Goal: Information Seeking & Learning: Find specific page/section

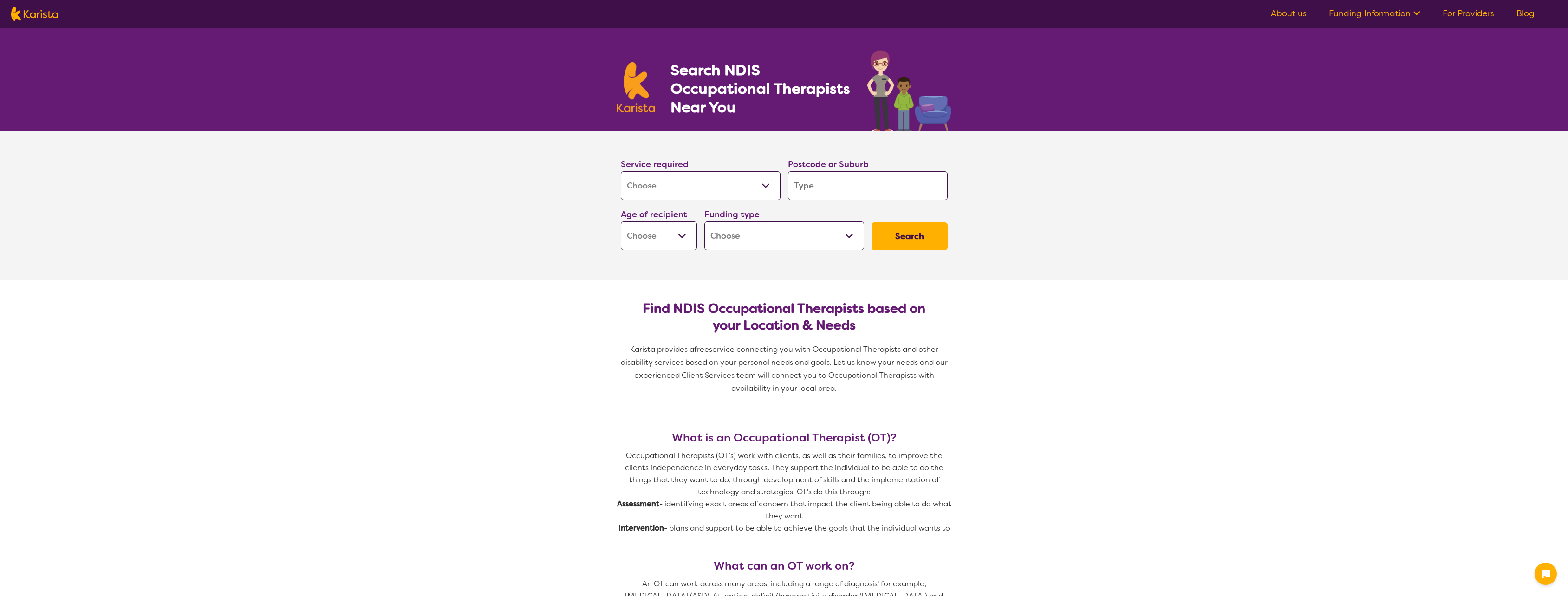
select select "[MEDICAL_DATA]"
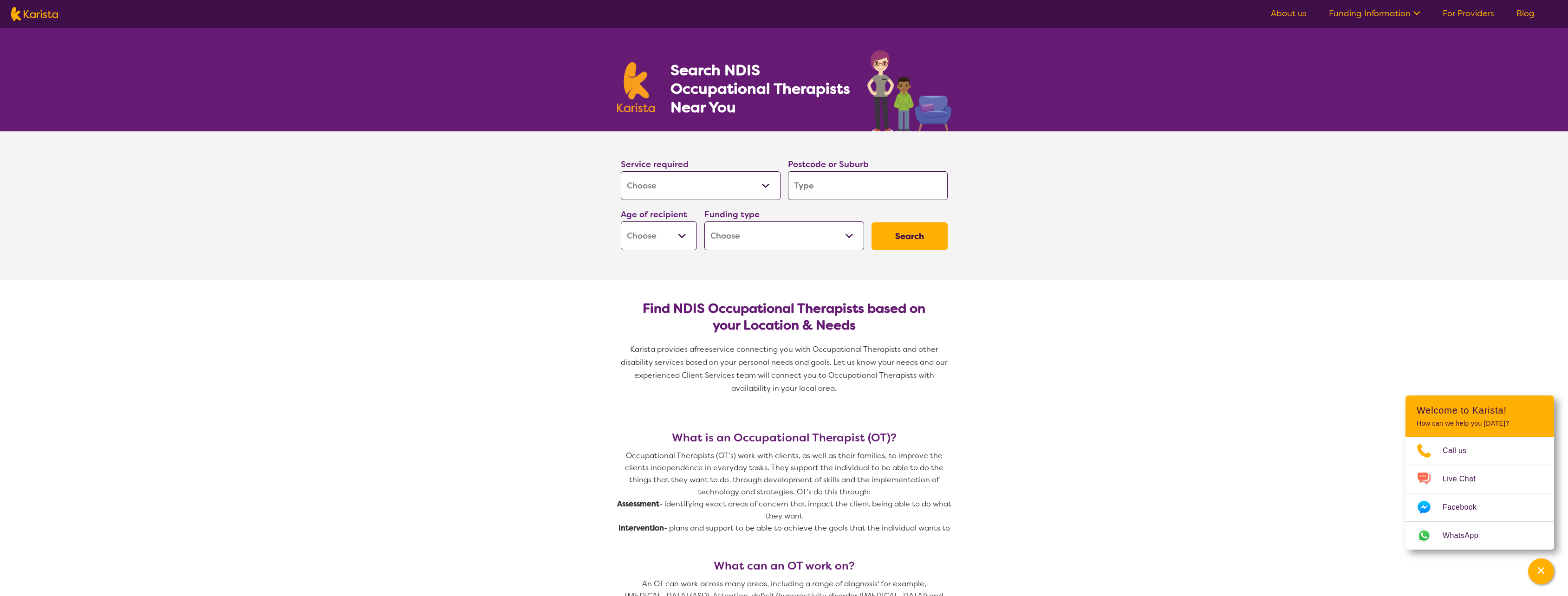
click at [818, 188] on input "search" at bounding box center [868, 186] width 159 height 29
click at [812, 191] on input "search" at bounding box center [868, 186] width 159 height 29
type input "G"
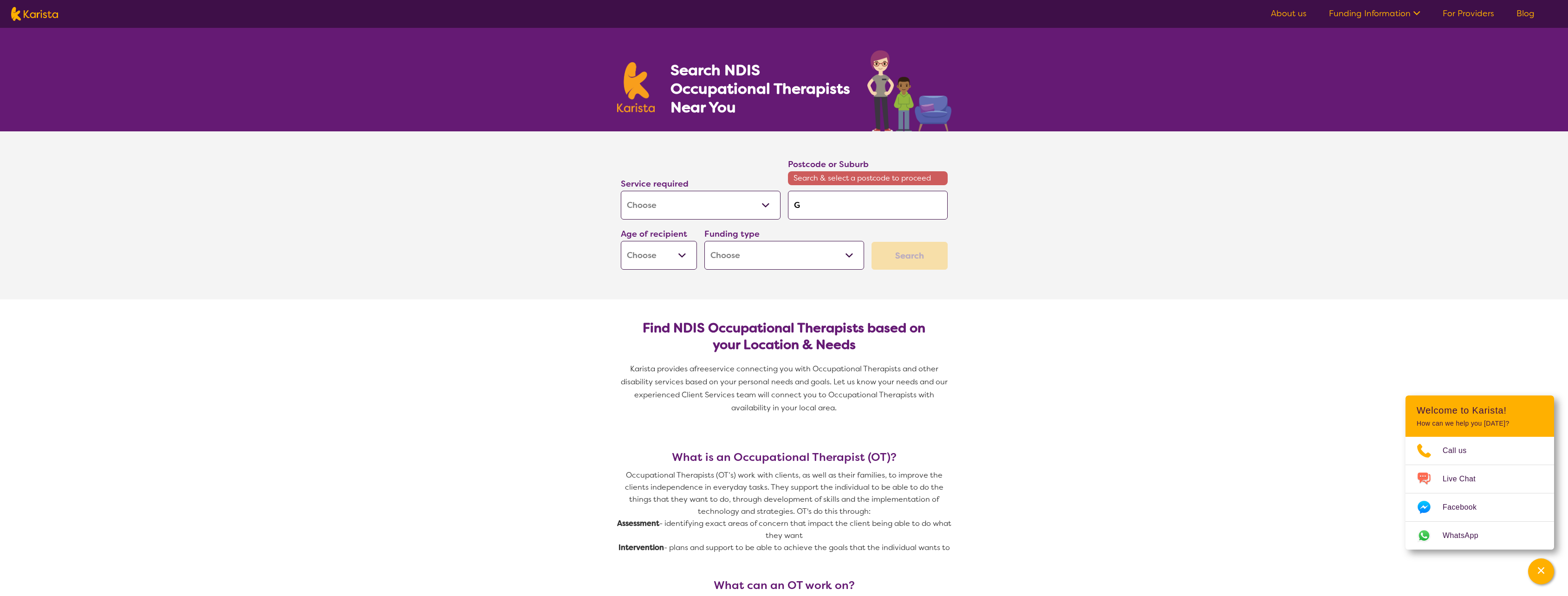
type input "Ge"
type input "Ger"
type input "[PERSON_NAME]"
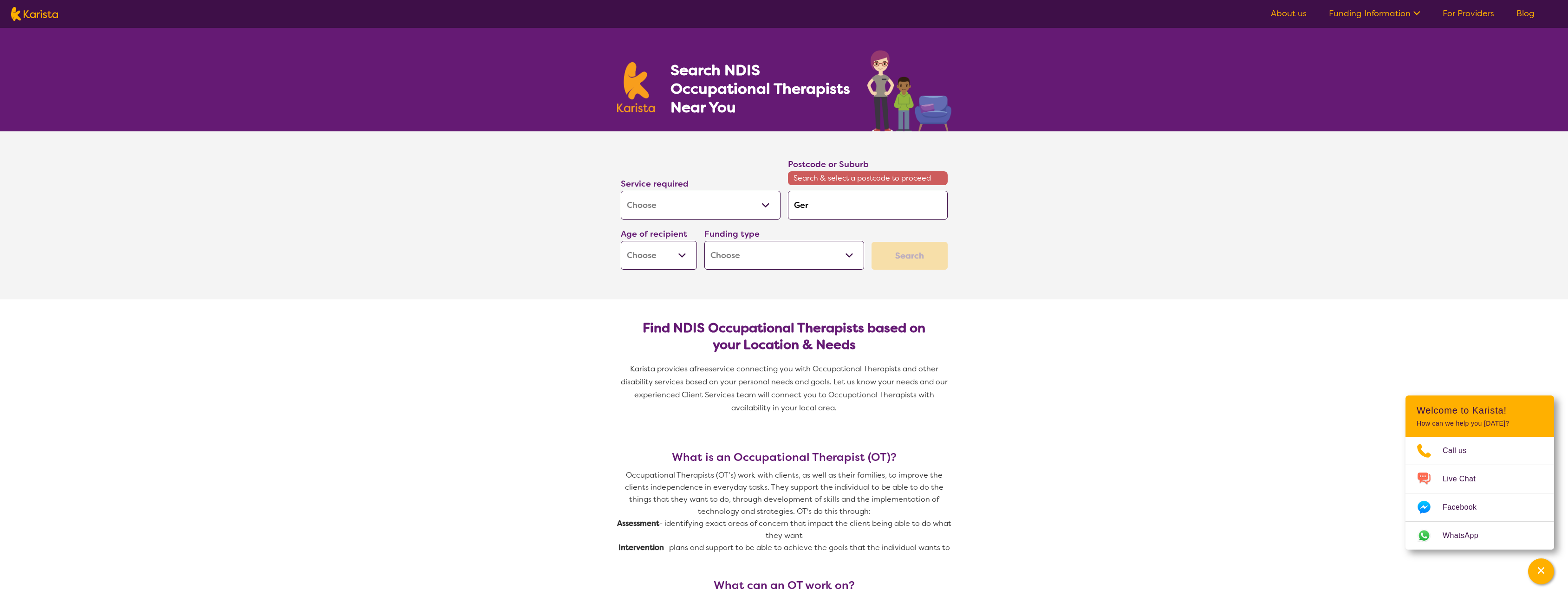
type input "[PERSON_NAME]"
type input "Geral"
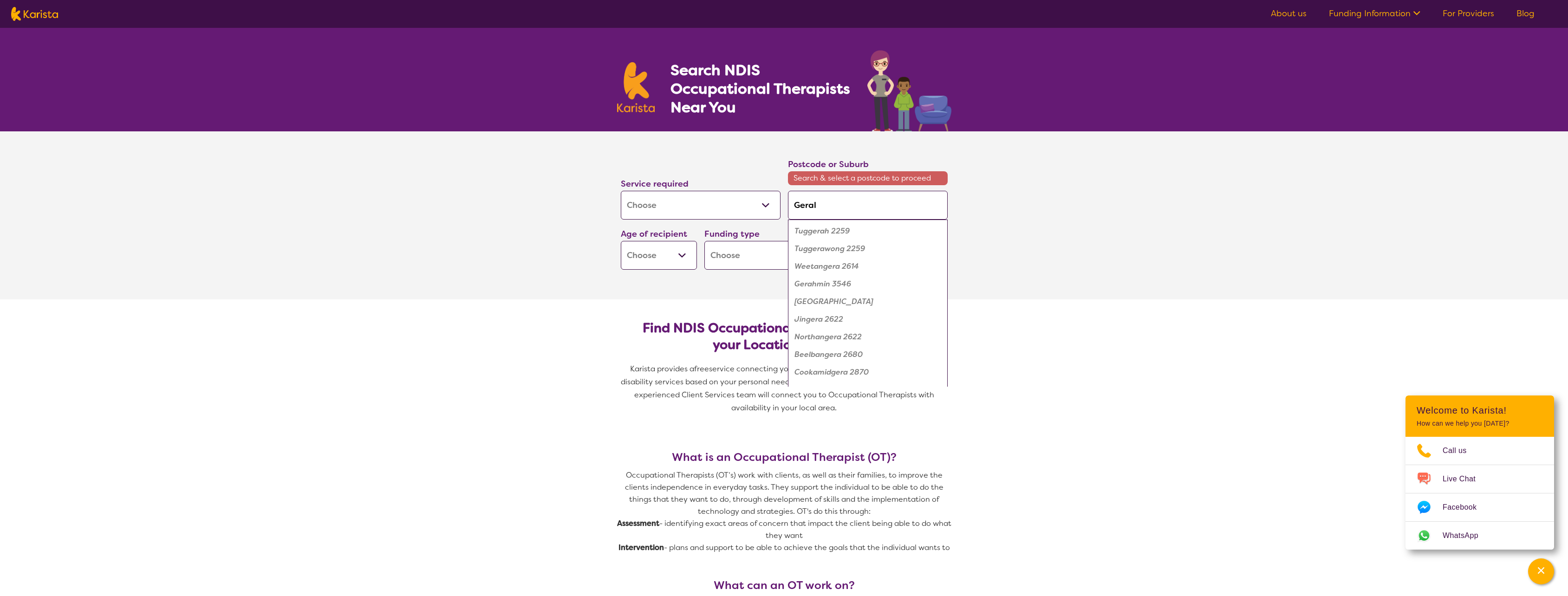
type input "[PERSON_NAME]"
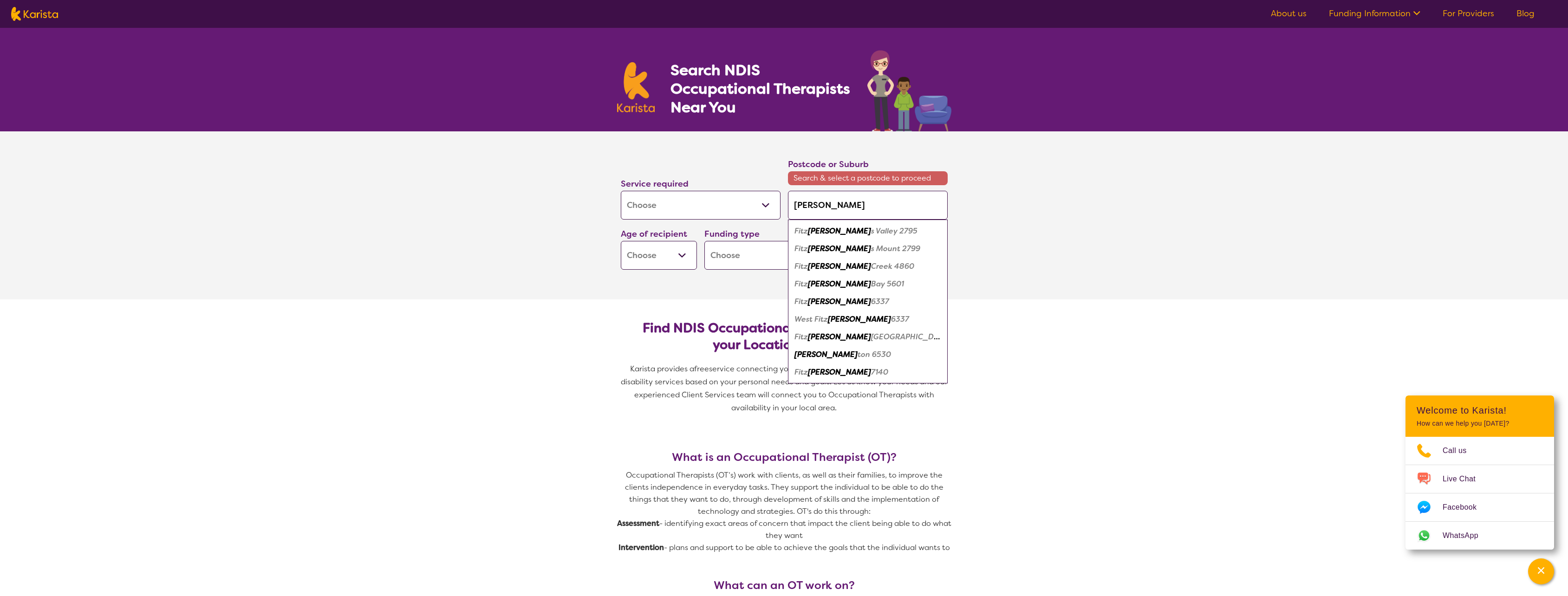
type input "Geraldt"
type input "Geraldto"
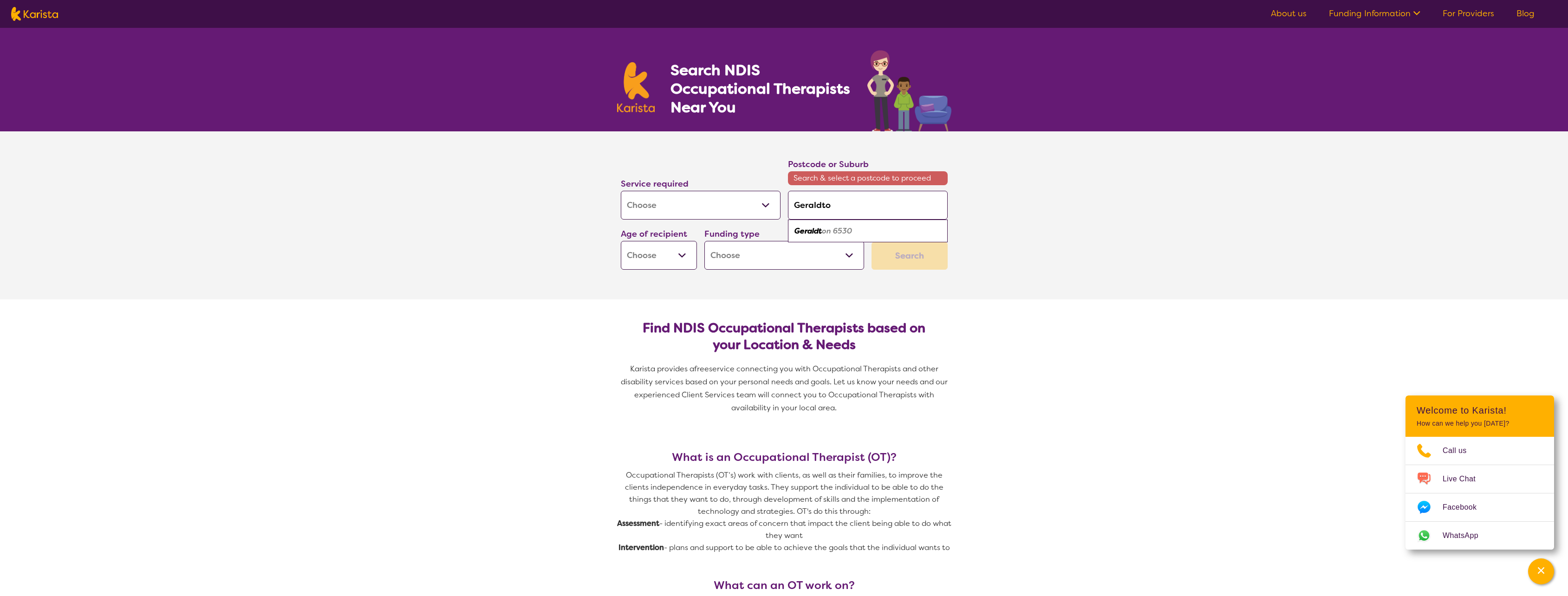
type input "Geraldton"
click at [843, 232] on em "6530" at bounding box center [841, 231] width 19 height 9
type input "6530"
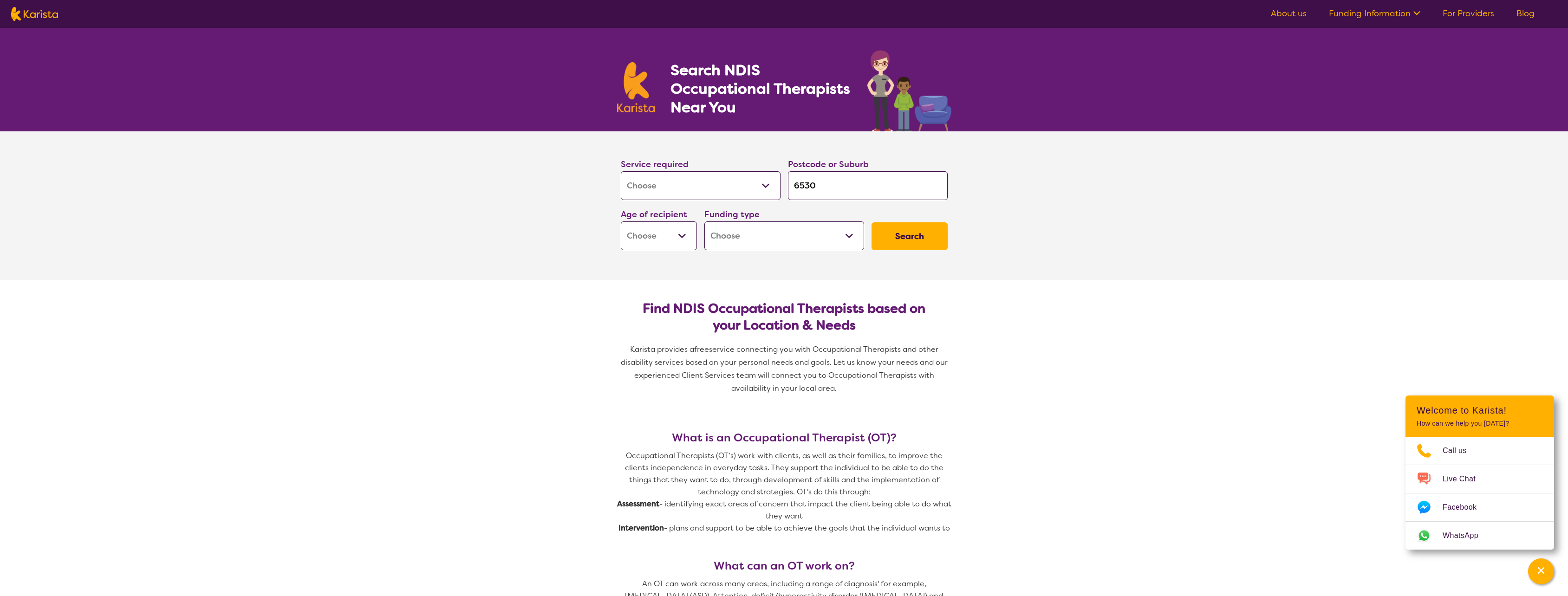
click at [684, 237] on select "Early Childhood - 0 to 9 Child - 10 to 11 Adolescent - 12 to 17 Adult - 18 to 6…" at bounding box center [658, 236] width 76 height 29
select select "AD"
click at [621, 222] on select "Early Childhood - 0 to 9 Child - 10 to 11 Adolescent - 12 to 17 Adult - 18 to 6…" at bounding box center [658, 236] width 76 height 29
select select "AD"
click at [827, 239] on select "Home Care Package (HCP) National Disability Insurance Scheme (NDIS) I don't know" at bounding box center [784, 236] width 159 height 29
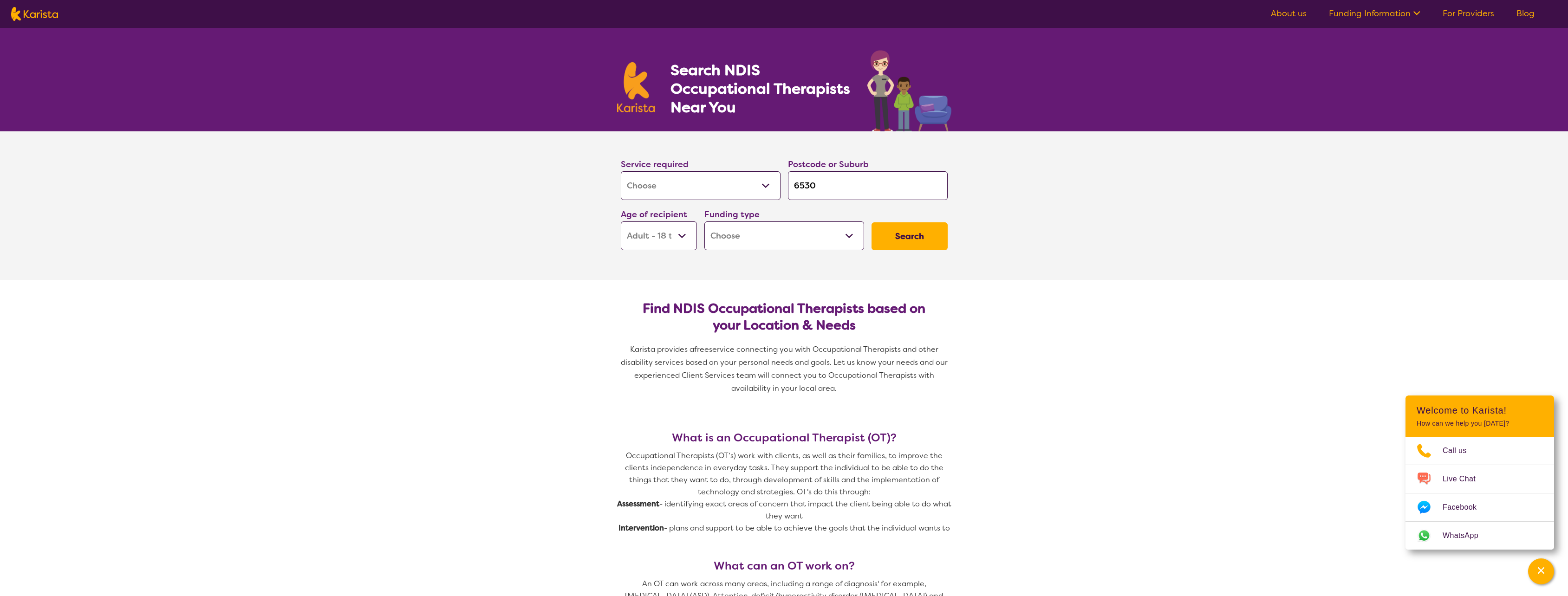
select select "NDIS"
click at [705, 222] on select "Home Care Package (HCP) National Disability Insurance Scheme (NDIS) I don't know" at bounding box center [784, 236] width 159 height 29
select select "NDIS"
click at [908, 240] on button "Search" at bounding box center [909, 236] width 76 height 28
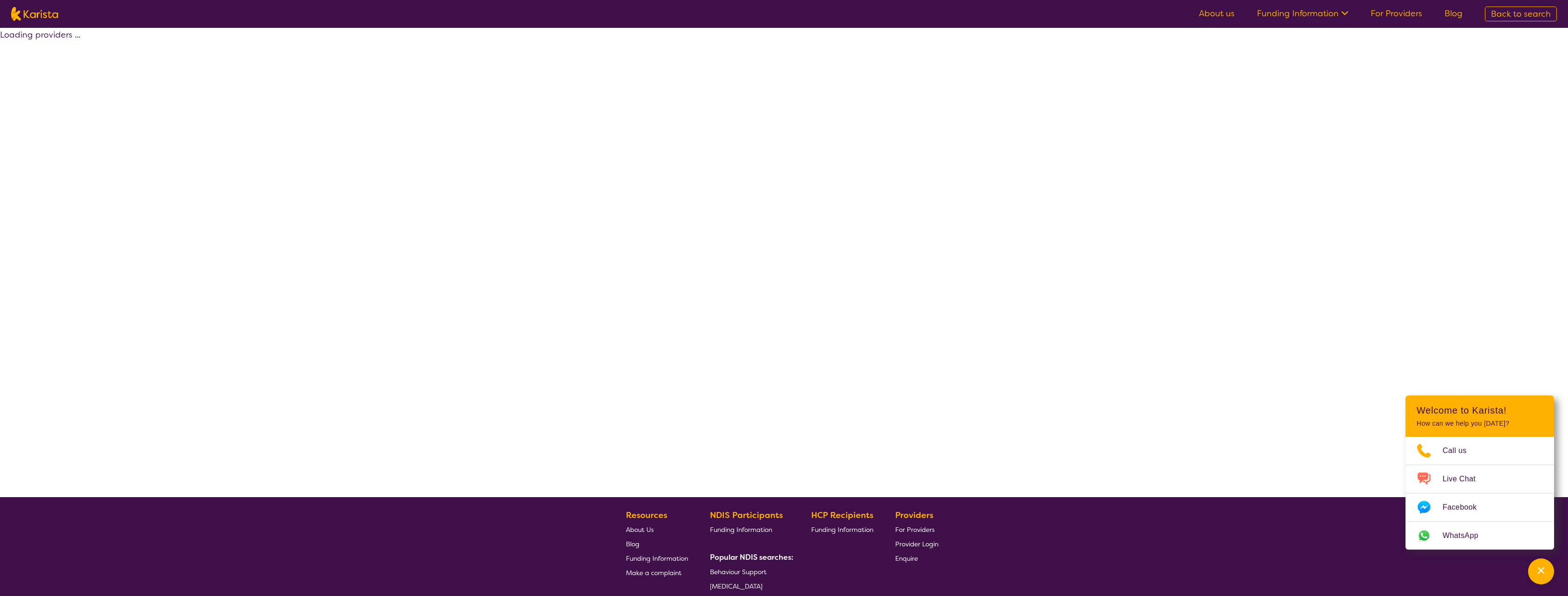
select select "by_score"
